Goal: Task Accomplishment & Management: Use online tool/utility

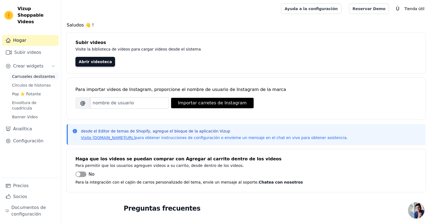
click at [29, 74] on span "Carruseles deslizantes" at bounding box center [33, 76] width 43 height 5
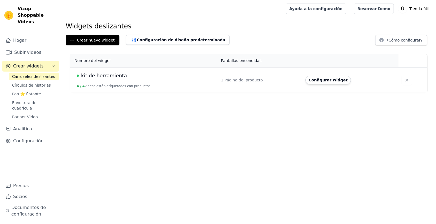
drag, startPoint x: 0, startPoint y: 0, endPoint x: 203, endPoint y: 140, distance: 246.5
click at [203, 93] on html "Vizup Shoppable Videos Hogar Subir videos Crear widgets Carruseles deslizantes …" at bounding box center [218, 46] width 436 height 93
click at [317, 77] on button "Configurar widget" at bounding box center [327, 80] width 45 height 9
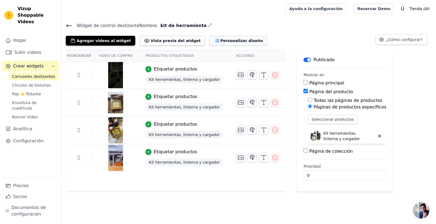
click at [211, 36] on button "Personalizar diseño" at bounding box center [238, 41] width 58 height 10
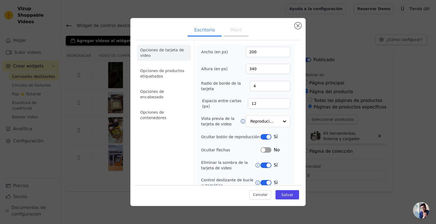
drag, startPoint x: 264, startPoint y: 136, endPoint x: 265, endPoint y: 132, distance: 4.2
click at [265, 134] on div "Sí" at bounding box center [275, 137] width 30 height 7
click at [267, 137] on button "Etiqueta" at bounding box center [265, 136] width 11 height 5
click at [278, 120] on div at bounding box center [283, 121] width 11 height 11
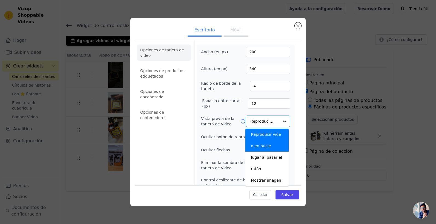
click at [290, 113] on div "Ancho (en px) 200 Altura (en px) 340 Radio de borde de la tarjeta 4 Espacio ent…" at bounding box center [245, 135] width 98 height 181
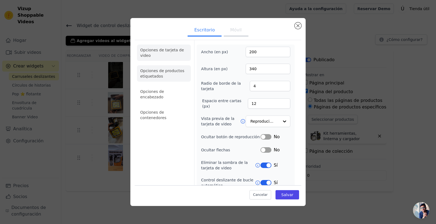
click at [175, 78] on li "Opciones de productos etiquetados" at bounding box center [164, 73] width 54 height 16
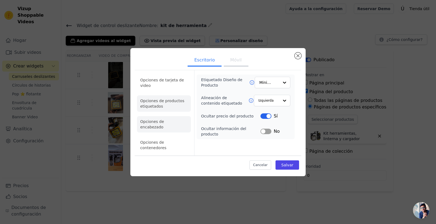
click at [180, 124] on li "Opciones de encabezado" at bounding box center [164, 124] width 54 height 16
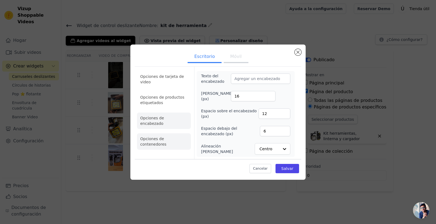
drag, startPoint x: 163, startPoint y: 132, endPoint x: 164, endPoint y: 128, distance: 3.9
click at [163, 133] on li "Opciones de contenedores" at bounding box center [164, 141] width 54 height 16
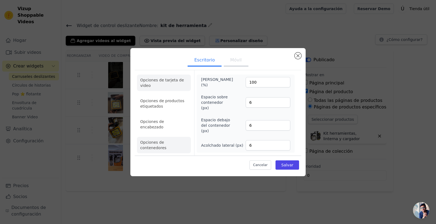
click at [170, 82] on li "Opciones de tarjeta de video" at bounding box center [164, 83] width 54 height 16
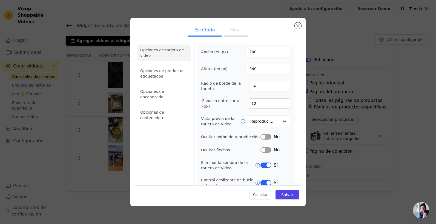
click at [237, 31] on button "Móvil" at bounding box center [236, 31] width 25 height 12
click at [263, 138] on button "Etiqueta" at bounding box center [265, 136] width 11 height 5
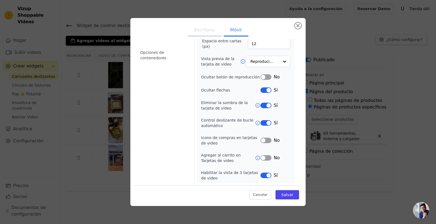
click at [425, 164] on div "Escritorio Móvil Opciones de tarjeta de video Opciones de productos etiquetados…" at bounding box center [218, 112] width 418 height 206
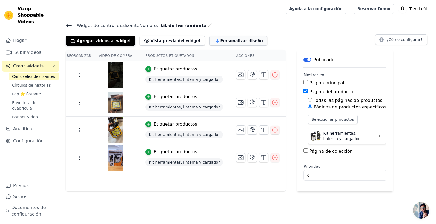
click at [218, 43] on button "Personalizar diseño" at bounding box center [238, 41] width 58 height 10
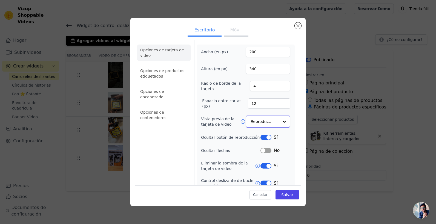
click at [279, 122] on div at bounding box center [283, 121] width 11 height 11
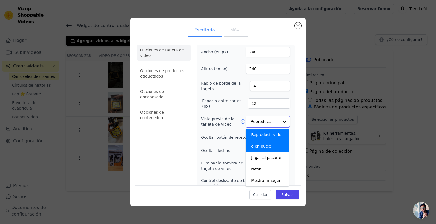
click at [279, 122] on div at bounding box center [283, 121] width 11 height 11
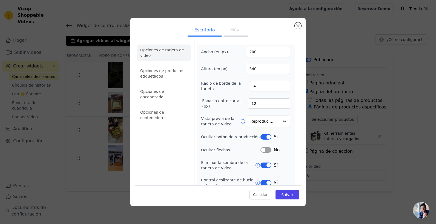
click at [219, 145] on div "Ancho (en px) 200 Altura (en px) 340 Radio de borde de la tarjeta 4 Espacio ent…" at bounding box center [245, 135] width 89 height 177
click at [228, 30] on button "Móvil" at bounding box center [236, 31] width 25 height 12
click at [262, 138] on button "Etiqueta" at bounding box center [265, 136] width 11 height 5
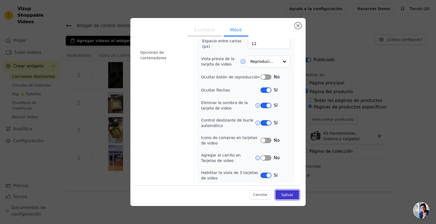
click at [291, 198] on button "Salvar" at bounding box center [287, 194] width 24 height 9
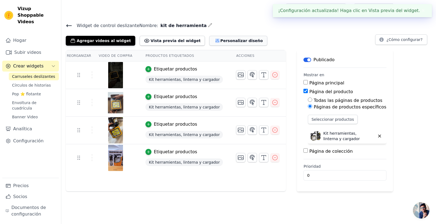
click at [228, 42] on font "Personalizar diseño" at bounding box center [241, 40] width 42 height 5
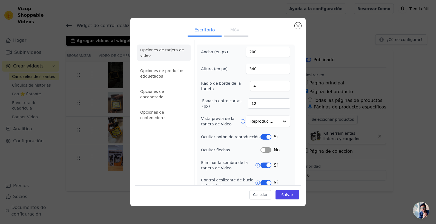
drag, startPoint x: 265, startPoint y: 142, endPoint x: 264, endPoint y: 132, distance: 9.6
click at [264, 141] on div "Ancho (en px) 200 Altura (en px) 340 Radio de borde de la tarjeta 4 Espacio ent…" at bounding box center [245, 135] width 89 height 177
click at [264, 132] on div "Ancho (en px) 200 Altura (en px) 340 Radio de borde de la tarjeta 4 Espacio ent…" at bounding box center [245, 135] width 89 height 177
click at [266, 138] on button "Etiqueta" at bounding box center [265, 136] width 11 height 5
click at [281, 193] on font "Salvar" at bounding box center [287, 195] width 12 height 4
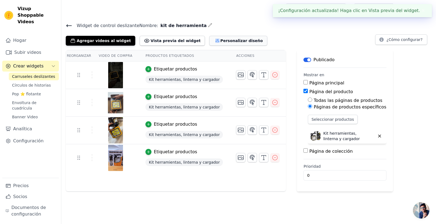
click at [220, 41] on font "Personalizar diseño" at bounding box center [241, 40] width 42 height 5
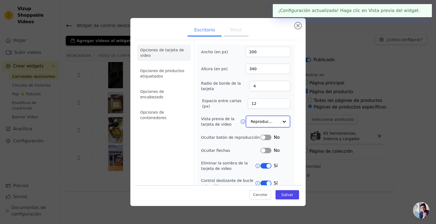
click at [257, 126] on input "Vista previa de la tarjeta de video" at bounding box center [264, 121] width 28 height 11
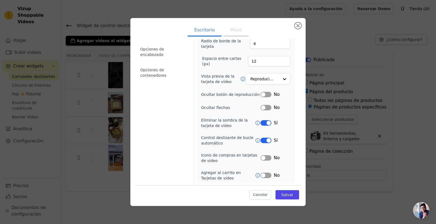
scroll to position [42, 0]
click at [292, 74] on div "Opciones de tarjeta de video Opciones de productos etiquetados Opciones de enca…" at bounding box center [218, 92] width 166 height 188
click at [278, 76] on div at bounding box center [283, 79] width 11 height 11
click at [240, 78] on icon at bounding box center [242, 78] width 5 height 5
click at [272, 80] on input "Vista previa de la tarjeta de video" at bounding box center [264, 79] width 28 height 11
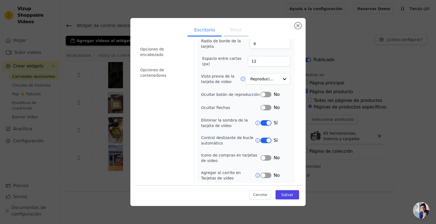
click at [293, 111] on div "Opciones de tarjeta de video Opciones de productos etiquetados Opciones de enca…" at bounding box center [218, 92] width 166 height 188
click at [281, 78] on div at bounding box center [283, 79] width 11 height 11
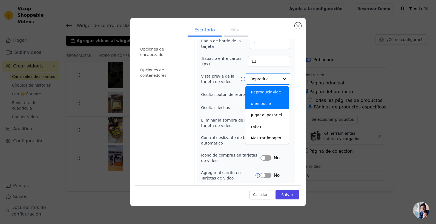
click at [290, 97] on div "Ancho (en px) 200 Altura (en px) 340 Radio de borde de la tarjeta 4 Espacio ent…" at bounding box center [245, 92] width 98 height 181
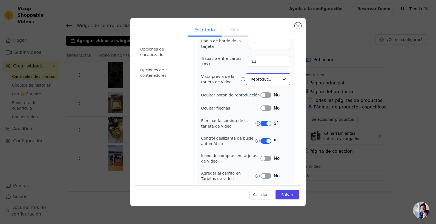
click at [267, 79] on input "Vista previa de la tarjeta de video" at bounding box center [264, 79] width 28 height 11
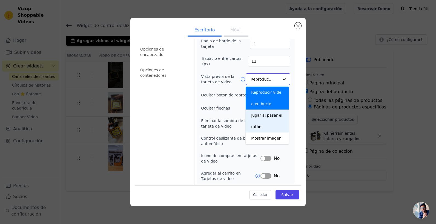
click at [258, 128] on div "Jugar al pasar el ratón" at bounding box center [266, 121] width 43 height 23
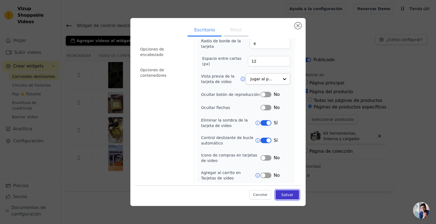
click at [288, 195] on font "Salvar" at bounding box center [287, 195] width 12 height 4
click at [170, 66] on li "Opciones de contenedores" at bounding box center [164, 73] width 54 height 16
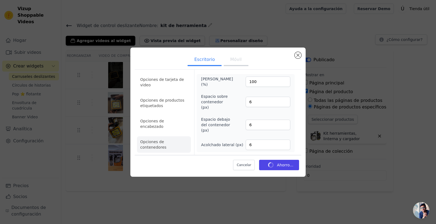
scroll to position [0, 0]
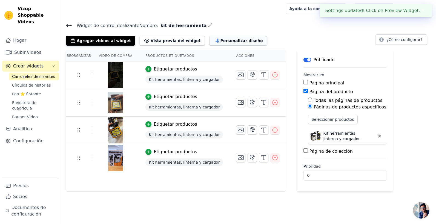
click at [209, 43] on button "Personalizar diseño" at bounding box center [238, 41] width 58 height 10
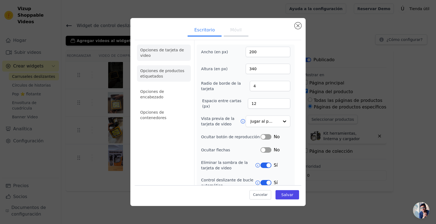
click at [165, 80] on li "Opciones de productos etiquetados" at bounding box center [164, 73] width 54 height 16
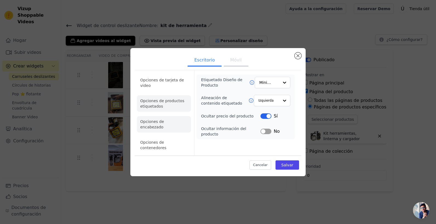
click at [153, 126] on li "Opciones de encabezado" at bounding box center [164, 124] width 54 height 16
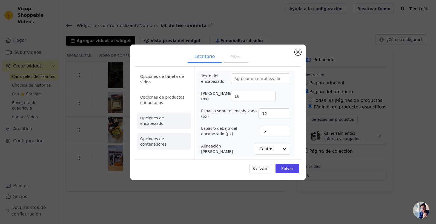
click at [167, 137] on li "Opciones de contenedores" at bounding box center [164, 141] width 54 height 16
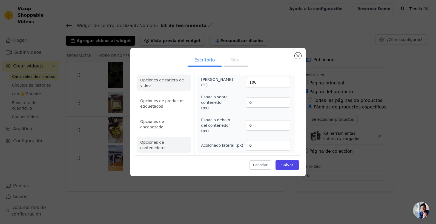
click at [150, 86] on li "Opciones de tarjeta de video" at bounding box center [164, 83] width 54 height 16
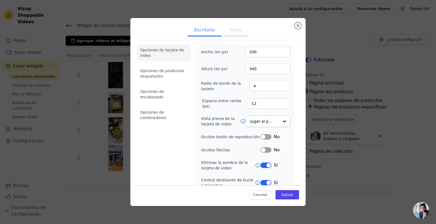
scroll to position [42, 0]
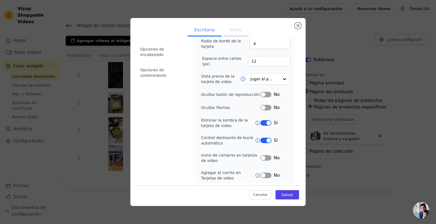
click at [237, 33] on button "Móvil" at bounding box center [236, 31] width 25 height 12
click at [266, 141] on button "Etiqueta" at bounding box center [265, 140] width 11 height 5
click at [282, 195] on font "Salvar" at bounding box center [287, 195] width 12 height 4
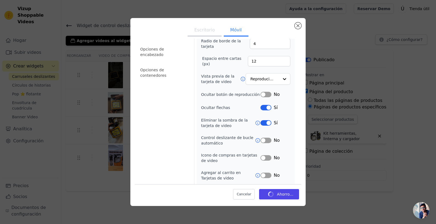
click at [200, 32] on button "Escritorio" at bounding box center [204, 31] width 34 height 12
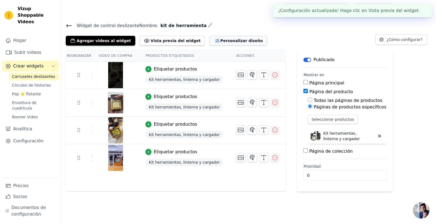
click at [227, 42] on font "Personalizar diseño" at bounding box center [241, 40] width 42 height 5
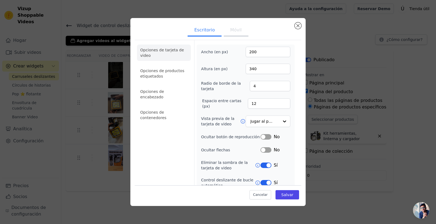
click at [266, 183] on button "Etiqueta" at bounding box center [265, 182] width 11 height 5
click at [289, 195] on button "Salvar" at bounding box center [287, 194] width 24 height 9
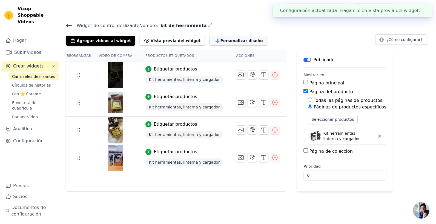
click at [225, 40] on font "Personalizar diseño" at bounding box center [241, 40] width 42 height 5
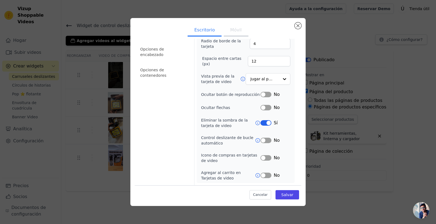
scroll to position [0, 0]
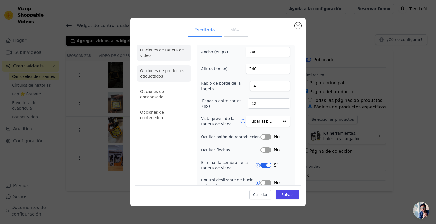
click at [164, 73] on li "Opciones de productos etiquetados" at bounding box center [164, 73] width 54 height 16
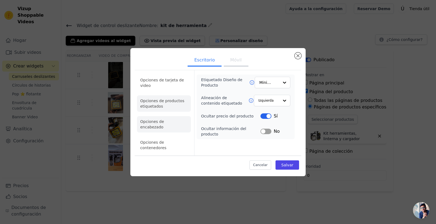
click at [166, 130] on li "Opciones de encabezado" at bounding box center [164, 124] width 54 height 16
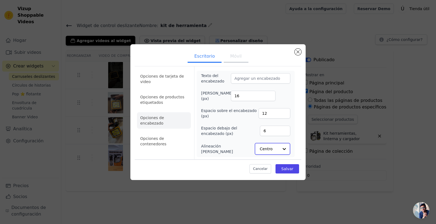
click at [283, 149] on div at bounding box center [283, 149] width 11 height 11
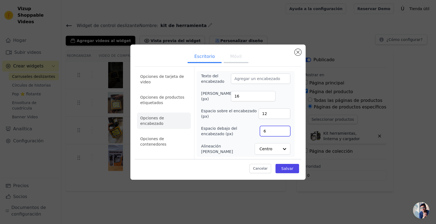
click at [297, 126] on div "Opciones de tarjeta de video Opciones de productos etiquetados Opciones de enca…" at bounding box center [218, 112] width 166 height 93
click at [169, 133] on li "Opciones de contenedores" at bounding box center [164, 141] width 54 height 16
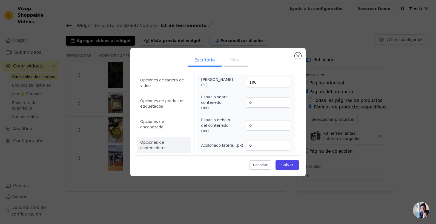
click at [234, 62] on button "Móvil" at bounding box center [236, 61] width 25 height 12
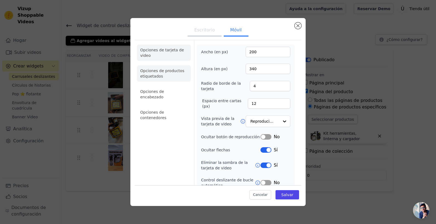
click at [154, 72] on li "Opciones de productos etiquetados" at bounding box center [164, 73] width 54 height 16
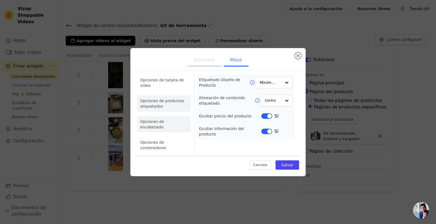
click at [155, 122] on li "Opciones de encabezado" at bounding box center [164, 124] width 54 height 16
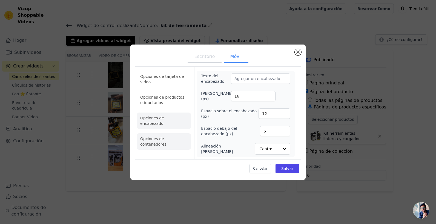
click at [163, 133] on li "Opciones de contenedores" at bounding box center [164, 141] width 54 height 16
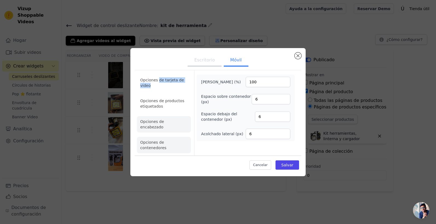
click at [158, 89] on li "Opciones de tarjeta de video" at bounding box center [164, 83] width 54 height 16
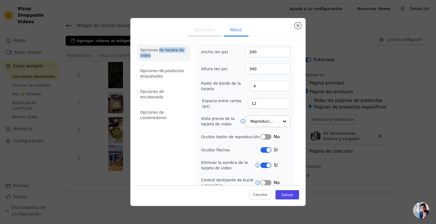
scroll to position [60, 0]
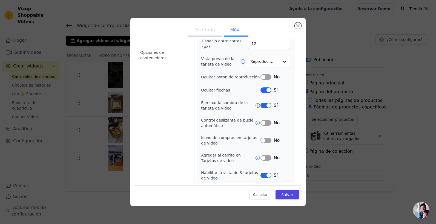
click at [264, 176] on button "Etiqueta" at bounding box center [265, 175] width 11 height 5
click at [283, 194] on font "Salvar" at bounding box center [287, 195] width 12 height 4
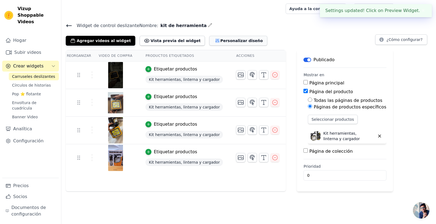
click at [222, 45] on button "Personalizar diseño" at bounding box center [238, 41] width 58 height 10
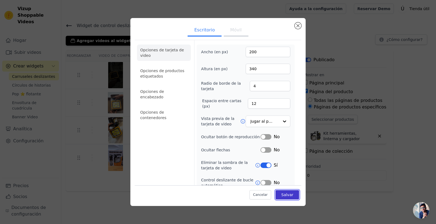
click at [285, 194] on font "Salvar" at bounding box center [287, 195] width 12 height 4
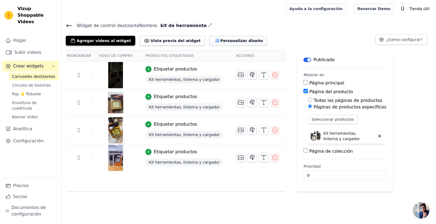
click at [220, 41] on font "Personalizar diseño" at bounding box center [241, 40] width 42 height 5
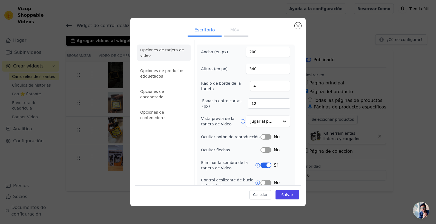
click at [224, 30] on button "Móvil" at bounding box center [236, 31] width 25 height 12
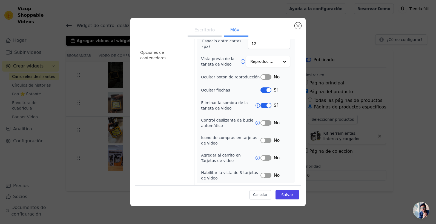
click at [199, 29] on button "Escritorio" at bounding box center [204, 31] width 34 height 12
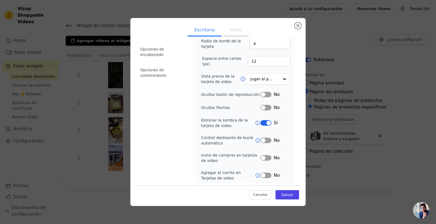
scroll to position [42, 0]
click at [231, 27] on button "Móvil" at bounding box center [236, 31] width 25 height 12
click at [206, 27] on button "Escritorio" at bounding box center [204, 31] width 34 height 12
click at [227, 29] on button "Móvil" at bounding box center [236, 31] width 25 height 12
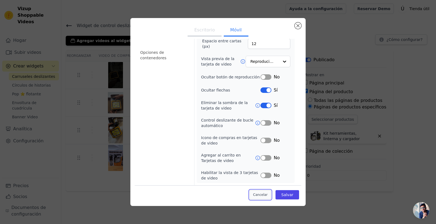
click at [257, 198] on button "Cancelar" at bounding box center [260, 194] width 22 height 9
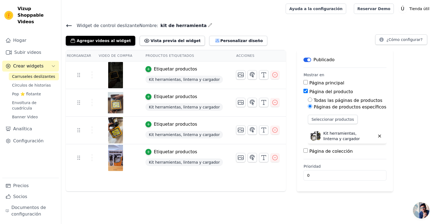
click at [121, 154] on div at bounding box center [115, 158] width 46 height 26
click at [108, 158] on img at bounding box center [115, 158] width 15 height 26
click at [111, 158] on img at bounding box center [115, 158] width 15 height 26
click at [170, 153] on div "Etiquetar productos" at bounding box center [174, 152] width 43 height 7
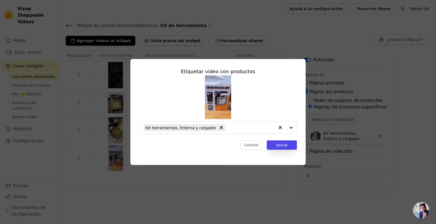
click at [227, 102] on img at bounding box center [218, 98] width 26 height 44
click at [217, 103] on img at bounding box center [218, 98] width 26 height 44
click at [253, 147] on button "Cancelar" at bounding box center [251, 145] width 22 height 9
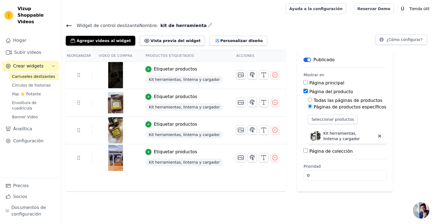
click at [115, 137] on img at bounding box center [115, 130] width 15 height 26
click at [111, 105] on img at bounding box center [115, 103] width 15 height 26
click at [109, 78] on img at bounding box center [115, 75] width 15 height 26
click at [109, 101] on img at bounding box center [115, 103] width 15 height 26
click at [112, 120] on img at bounding box center [115, 130] width 15 height 26
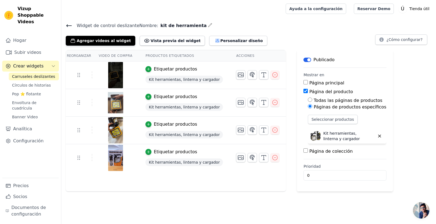
drag, startPoint x: 112, startPoint y: 106, endPoint x: 112, endPoint y: 82, distance: 23.5
click at [112, 106] on img at bounding box center [115, 103] width 15 height 26
click at [112, 82] on img at bounding box center [115, 75] width 15 height 26
click at [271, 158] on icon "button" at bounding box center [274, 158] width 7 height 7
click at [270, 161] on button "button" at bounding box center [274, 157] width 9 height 9
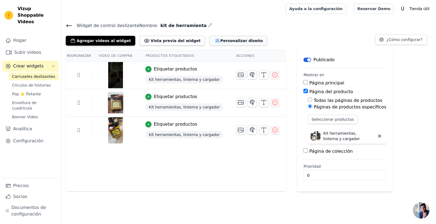
click at [220, 41] on font "Personalizar diseño" at bounding box center [241, 40] width 42 height 5
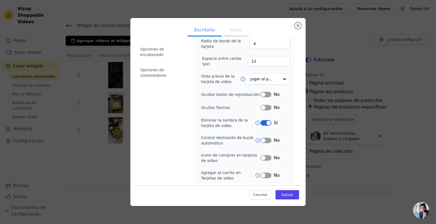
scroll to position [0, 0]
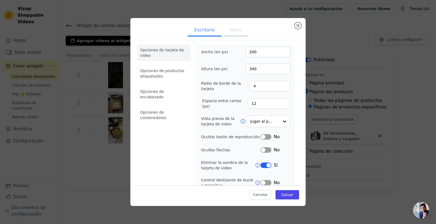
click at [233, 28] on button "Móvil" at bounding box center [236, 31] width 25 height 12
click at [272, 122] on input "Vista previa de la tarjeta de video" at bounding box center [264, 121] width 28 height 11
click at [288, 91] on div "Ancho (en px) 200 Altura (en px) 340 Radio de borde de la tarjeta 4 Espacio ent…" at bounding box center [245, 144] width 98 height 199
drag, startPoint x: 269, startPoint y: 116, endPoint x: 269, endPoint y: 121, distance: 5.0
click at [269, 117] on div "Reproducir video en bucle" at bounding box center [267, 122] width 45 height 12
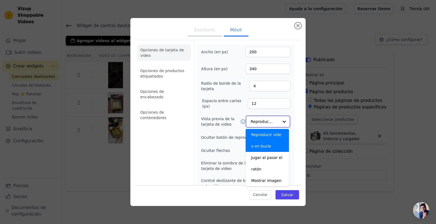
click at [268, 123] on input "Vista previa de la tarjeta de video" at bounding box center [264, 121] width 28 height 11
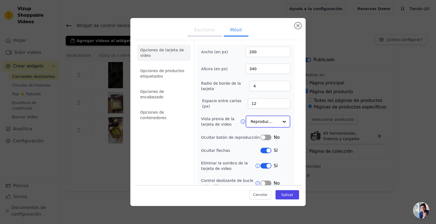
click at [268, 123] on input "Vista previa de la tarjeta de video" at bounding box center [264, 121] width 28 height 11
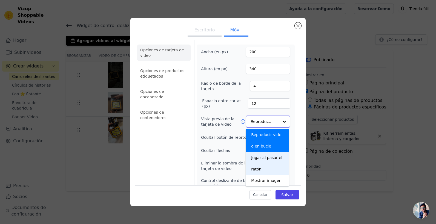
click at [270, 163] on div "Jugar al pasar el ratón" at bounding box center [266, 163] width 43 height 23
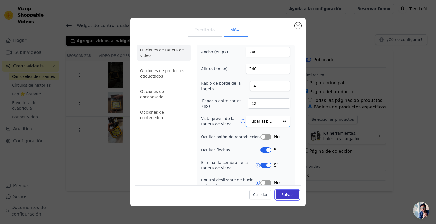
click at [283, 198] on button "Salvar" at bounding box center [287, 194] width 24 height 9
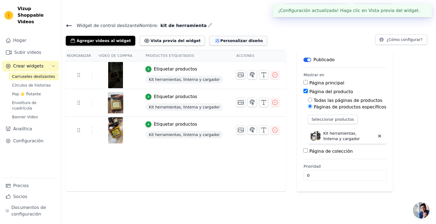
click at [220, 41] on font "Personalizar diseño" at bounding box center [241, 40] width 42 height 5
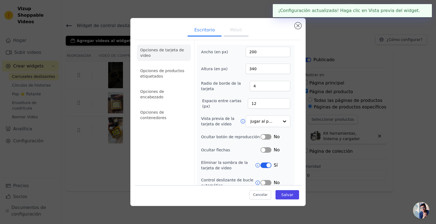
click at [235, 33] on button "Móvil" at bounding box center [236, 31] width 25 height 12
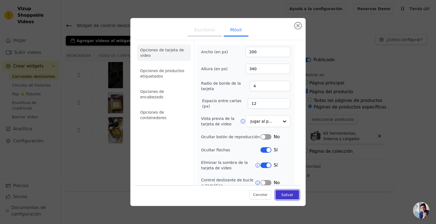
click at [287, 194] on font "Salvar" at bounding box center [287, 195] width 12 height 4
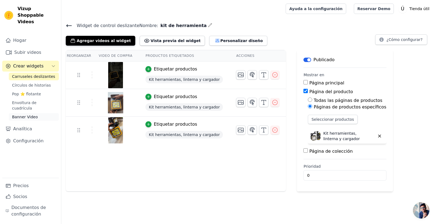
click at [25, 114] on span "Banner Video" at bounding box center [25, 116] width 26 height 5
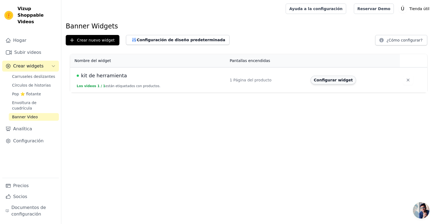
click at [338, 80] on button "Configurar widget" at bounding box center [332, 80] width 45 height 9
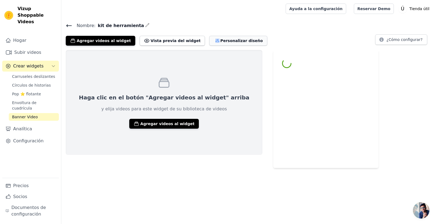
click at [209, 37] on button "Personalizar diseño" at bounding box center [238, 41] width 58 height 10
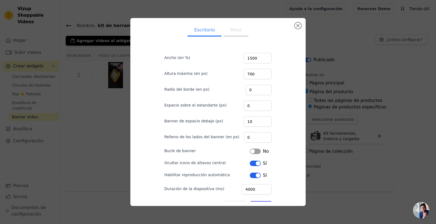
scroll to position [18, 0]
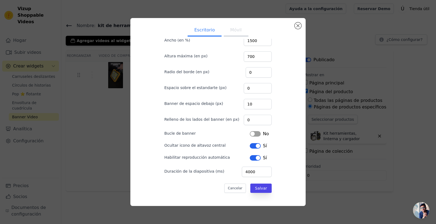
click at [253, 160] on button "Etiqueta" at bounding box center [254, 157] width 11 height 5
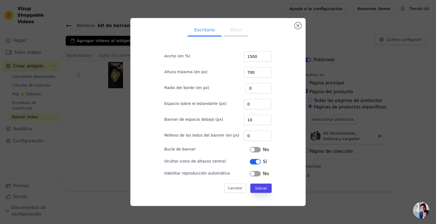
click at [251, 173] on button "Etiqueta" at bounding box center [254, 173] width 11 height 5
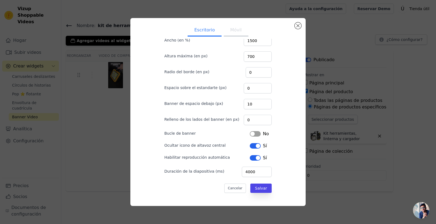
click at [236, 34] on button "Móvil" at bounding box center [236, 31] width 25 height 12
click at [202, 29] on button "Escritorio" at bounding box center [204, 31] width 34 height 12
click at [220, 26] on ul "Escritorio Móvil" at bounding box center [217, 30] width 125 height 16
drag, startPoint x: 189, startPoint y: 28, endPoint x: 224, endPoint y: 30, distance: 34.3
click at [190, 28] on button "Escritorio" at bounding box center [204, 31] width 34 height 12
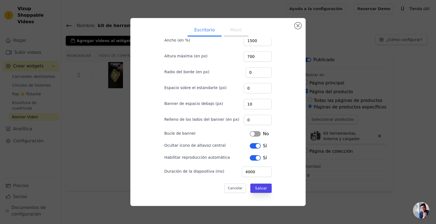
click at [224, 30] on button "Móvil" at bounding box center [236, 31] width 25 height 12
click at [199, 32] on button "Escritorio" at bounding box center [204, 31] width 34 height 12
click at [243, 34] on button "Móvil" at bounding box center [236, 31] width 25 height 12
click at [206, 34] on button "Escritorio" at bounding box center [204, 31] width 34 height 12
drag, startPoint x: 234, startPoint y: 35, endPoint x: 226, endPoint y: 35, distance: 8.2
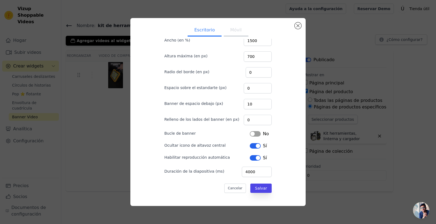
click at [234, 35] on button "Móvil" at bounding box center [236, 31] width 25 height 12
click at [204, 36] on button "Escritorio" at bounding box center [204, 31] width 34 height 12
click at [231, 35] on button "Móvil" at bounding box center [236, 31] width 25 height 12
click at [203, 35] on button "Escritorio" at bounding box center [204, 31] width 34 height 12
click at [232, 34] on button "Móvil" at bounding box center [236, 31] width 25 height 12
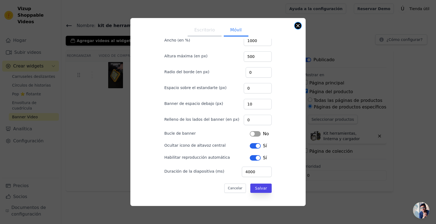
click at [297, 29] on div "Escritorio Móvil Ancho (en %) 1000 Altura máxima (en px) 500 Radio del borde (e…" at bounding box center [217, 112] width 175 height 188
click at [300, 26] on button "Cerrar modal" at bounding box center [297, 25] width 7 height 7
